Goal: Check status

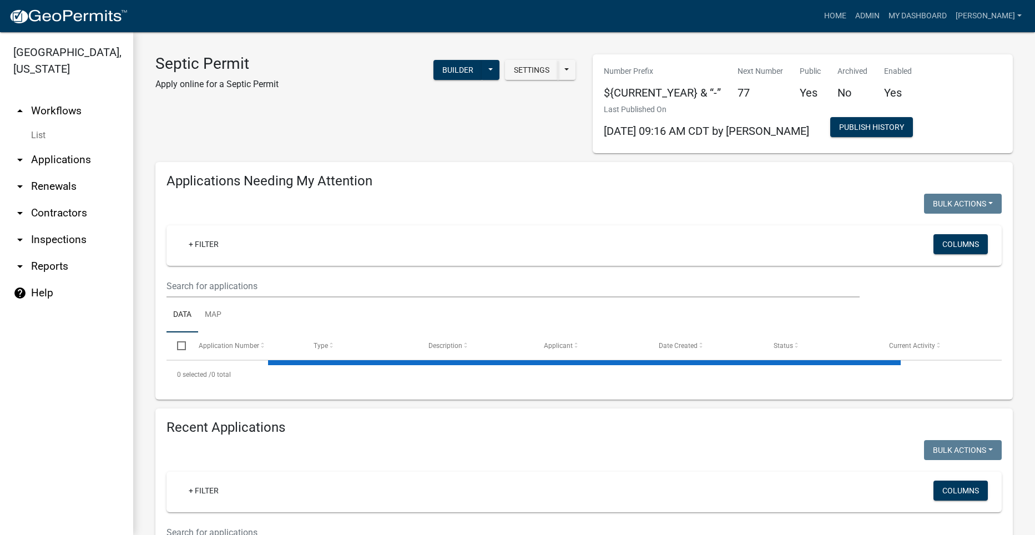
select select "2: 50"
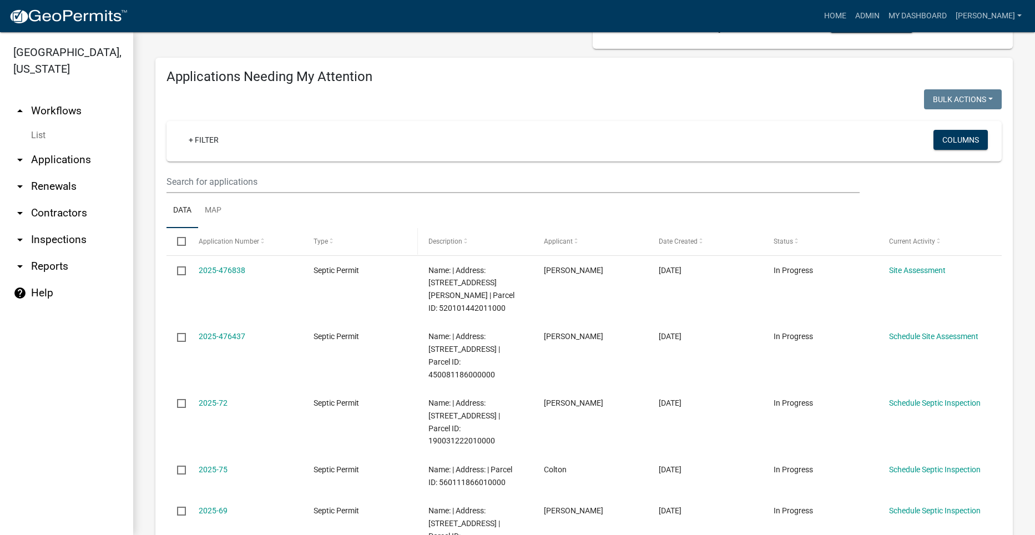
scroll to position [111, 0]
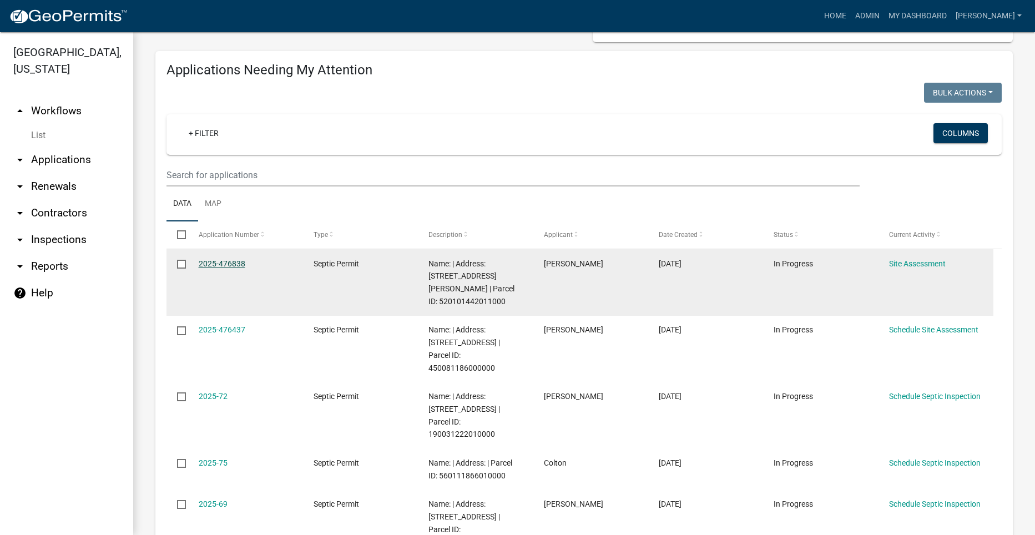
click at [220, 259] on link "2025-476838" at bounding box center [222, 263] width 47 height 9
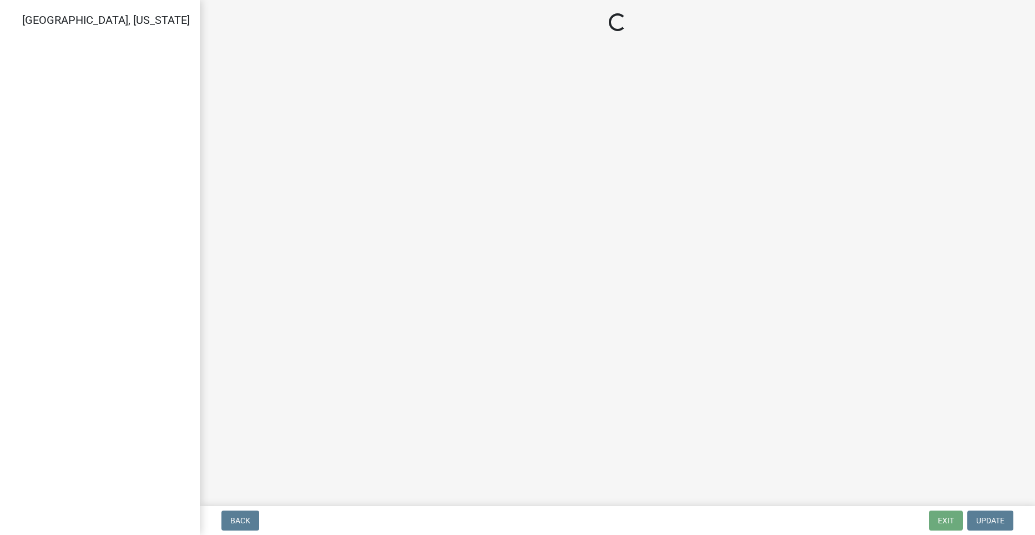
select select "dbe3a1b9-a4b3-48fa-b9c0-fee70399abae"
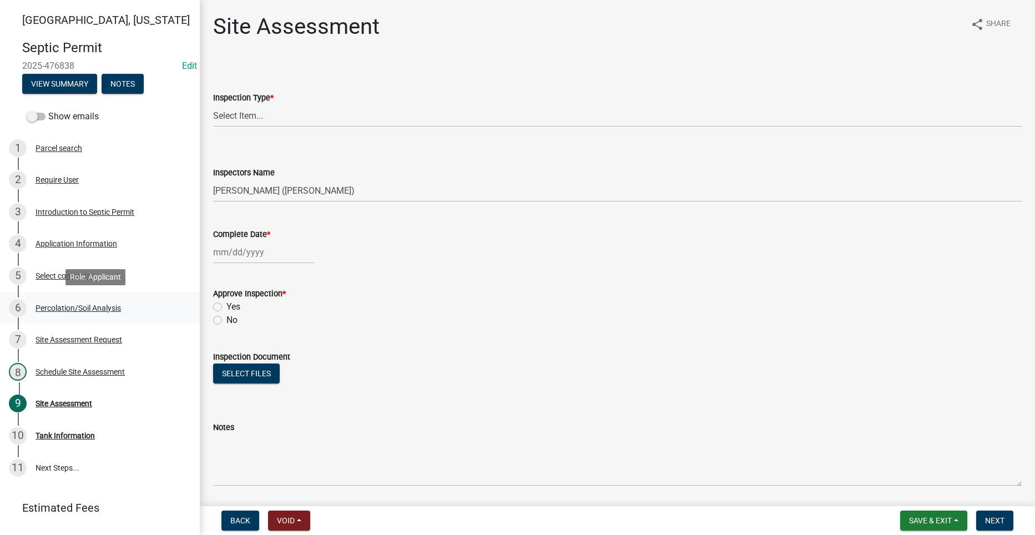
click at [96, 305] on div "Percolation/Soil Analysis" at bounding box center [78, 308] width 85 height 8
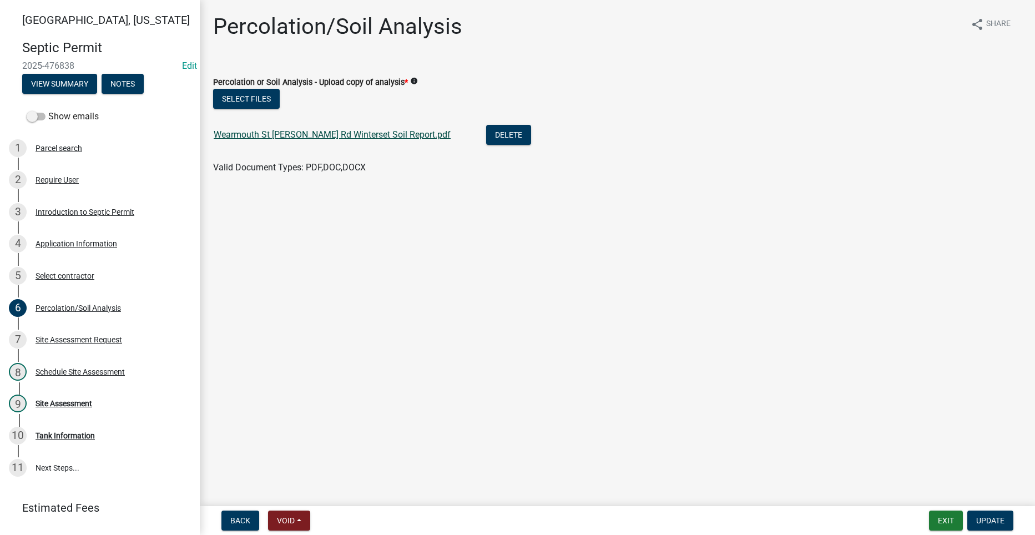
click at [245, 133] on link "Wearmouth St [PERSON_NAME] Rd Winterset Soil Report.pdf" at bounding box center [332, 134] width 237 height 11
